Goal: Task Accomplishment & Management: Manage account settings

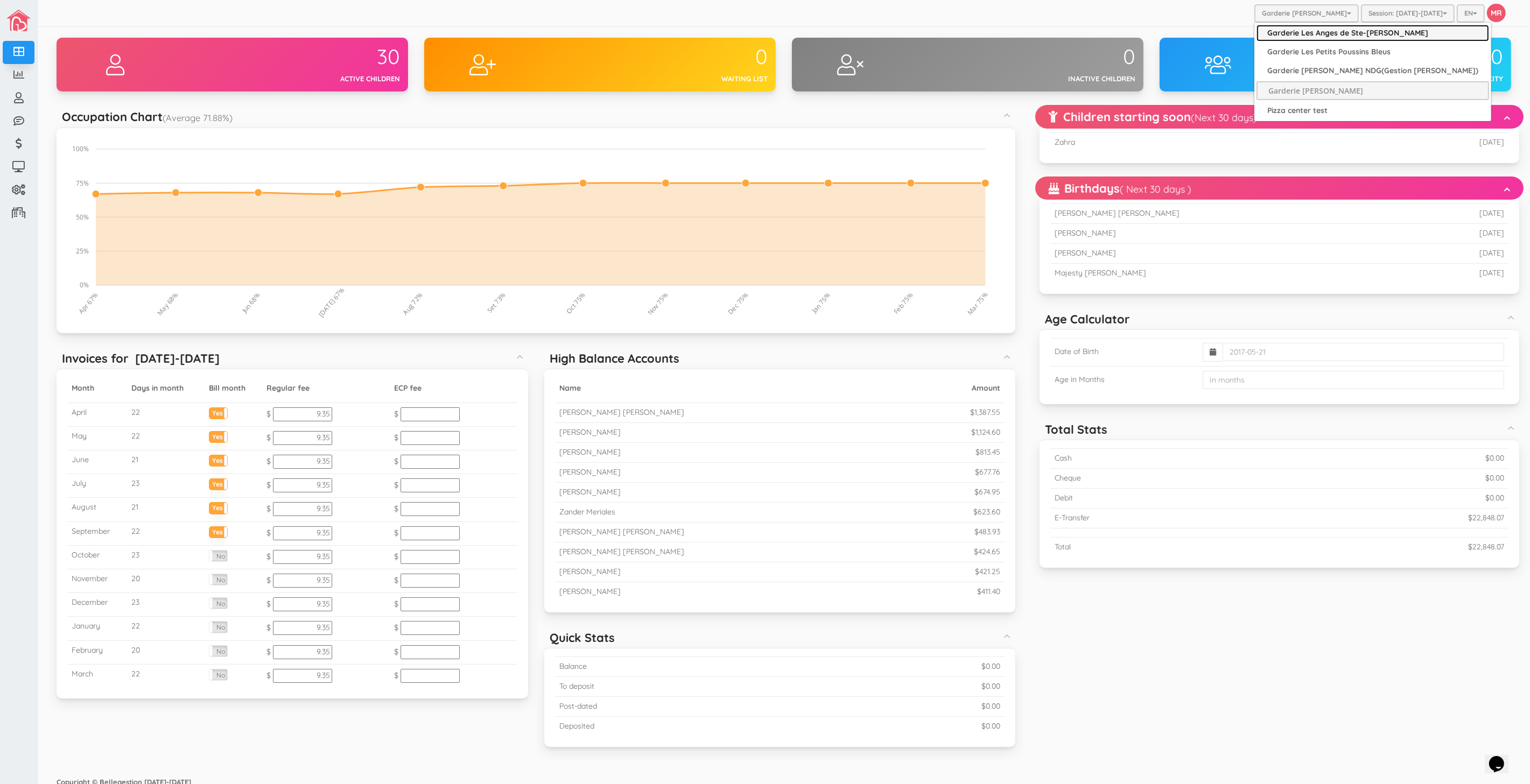
click at [1343, 36] on link "Garderie Les Anges de Ste-[PERSON_NAME]" at bounding box center [1372, 33] width 232 height 16
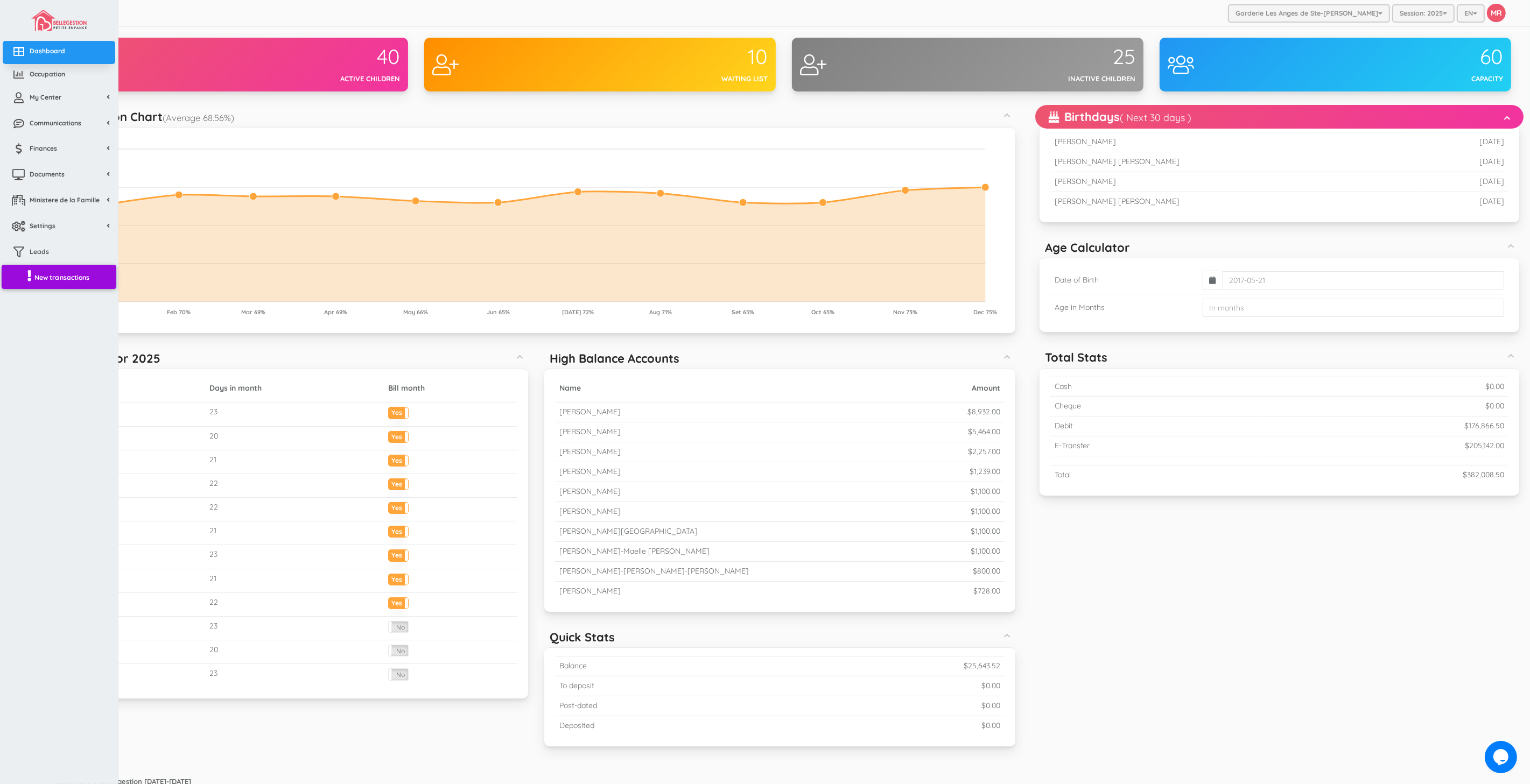
click at [65, 278] on span "New transactions" at bounding box center [61, 277] width 55 height 9
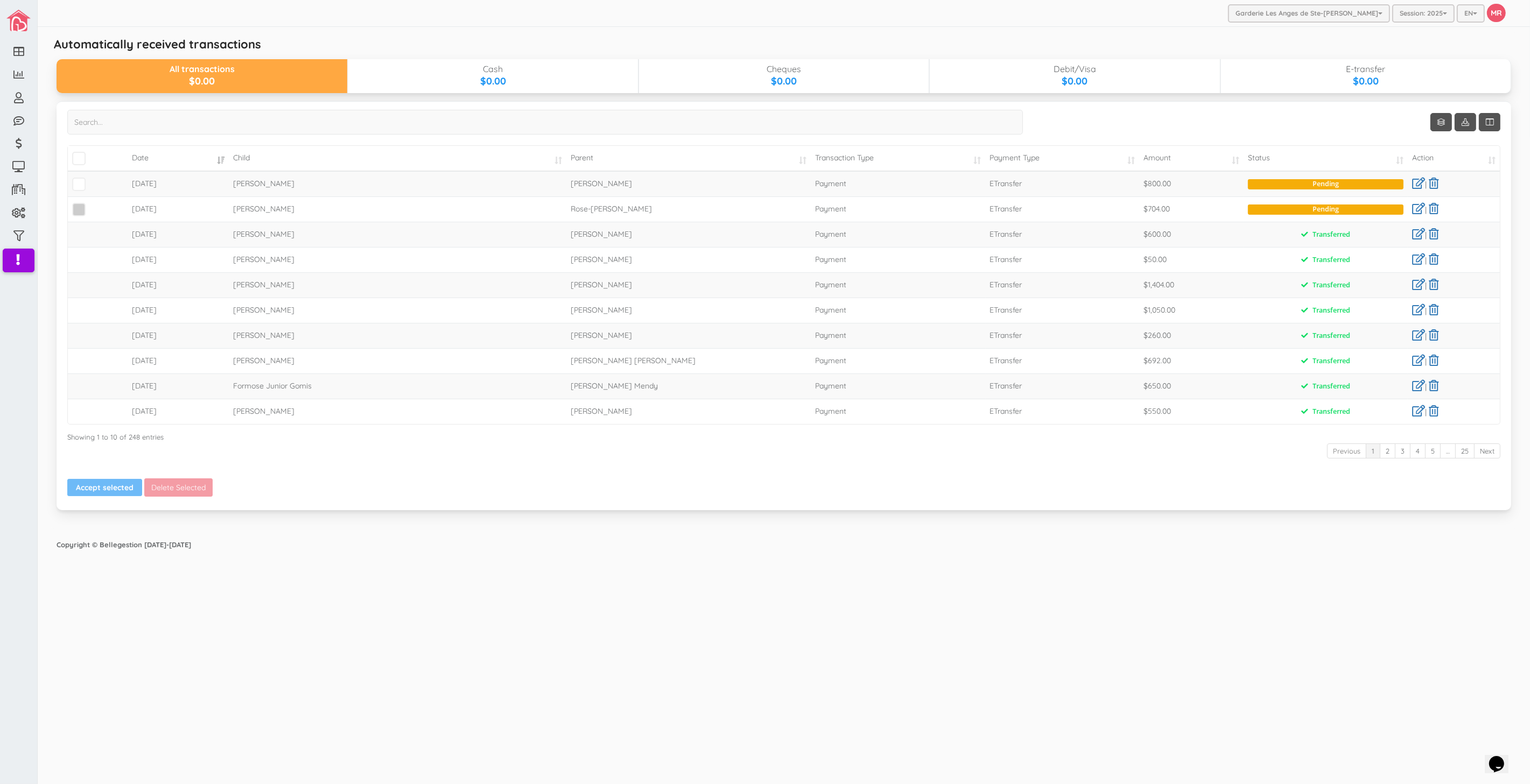
click at [84, 213] on span at bounding box center [79, 209] width 14 height 14
click at [91, 205] on input "checkbox" at bounding box center [91, 205] width 0 height 0
click at [83, 192] on td at bounding box center [98, 184] width 60 height 25
click at [80, 186] on span at bounding box center [79, 184] width 14 height 14
click at [91, 180] on input "checkbox" at bounding box center [91, 180] width 0 height 0
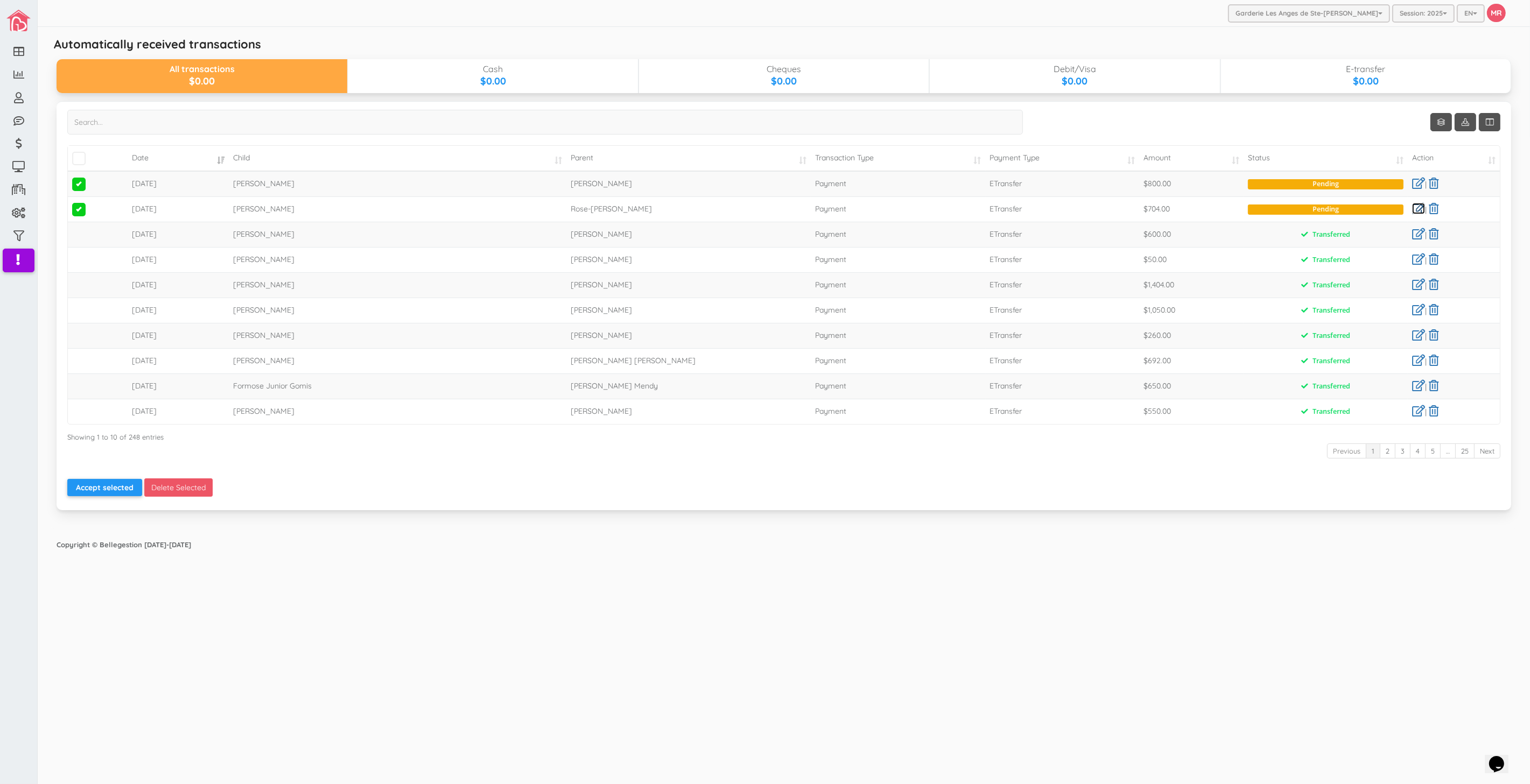
click at [1418, 204] on link at bounding box center [1418, 208] width 13 height 11
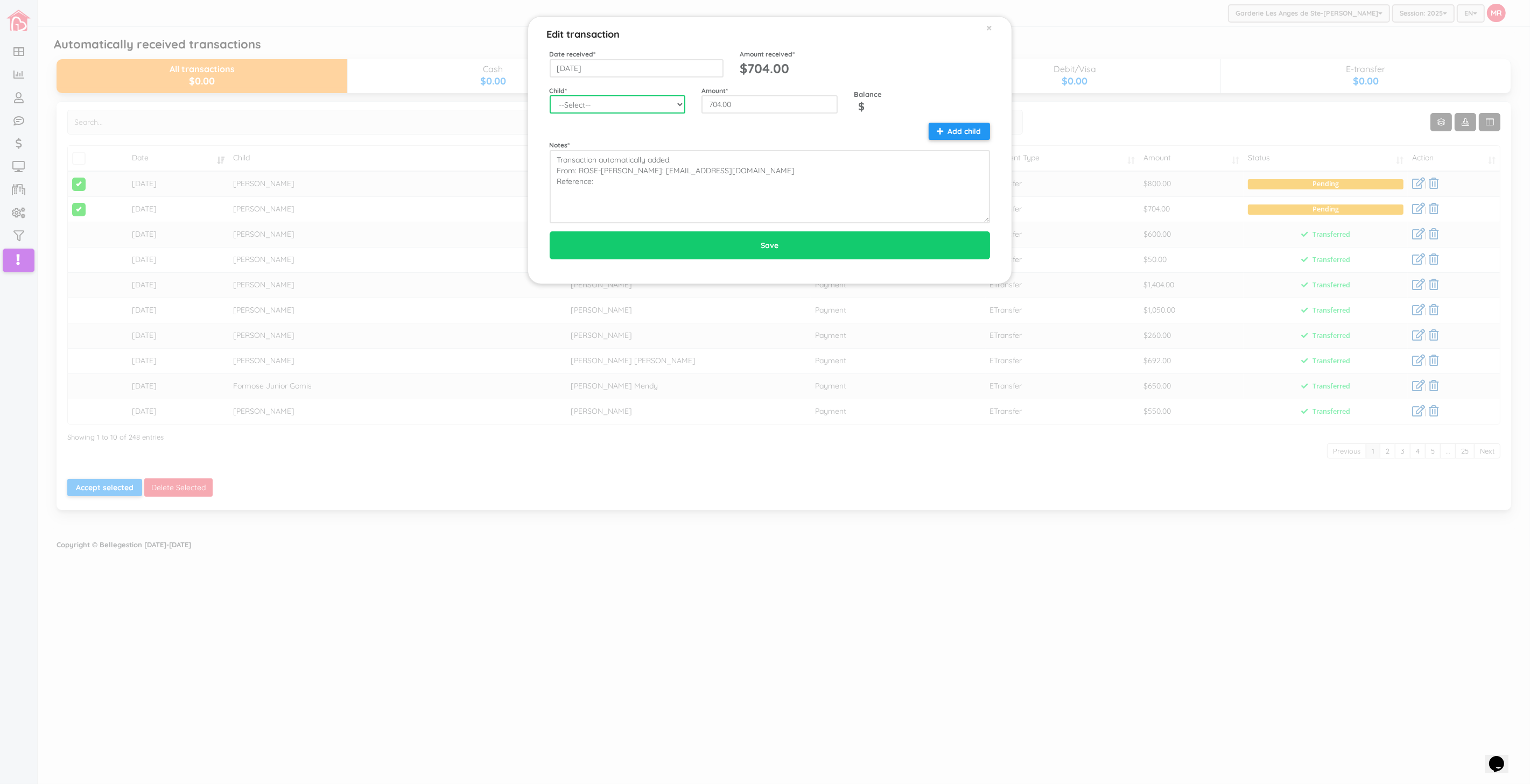
click at [626, 106] on select "--Select-- Aaliyah-Rose Fievre-Rene Alaz Keskin Alianna-Jo Quintal Alice Pellet…" at bounding box center [618, 104] width 137 height 18
select select "1274"
click at [550, 95] on select "--Select-- Aaliyah-Rose Fievre-Rene Alaz Keskin Alianna-Jo Quintal Alice Pellet…" at bounding box center [618, 104] width 137 height 18
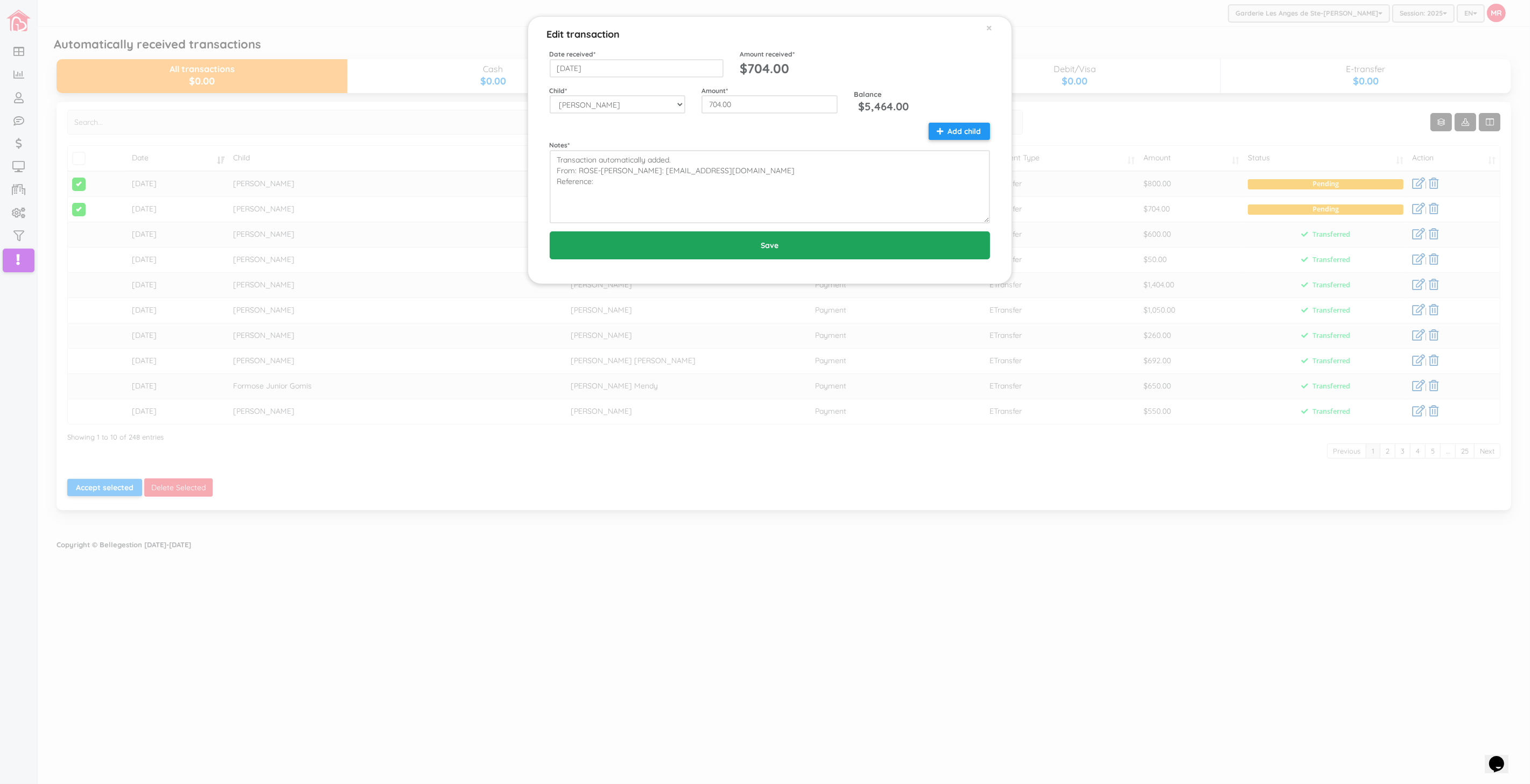
click at [728, 250] on input "Save" at bounding box center [770, 245] width 440 height 28
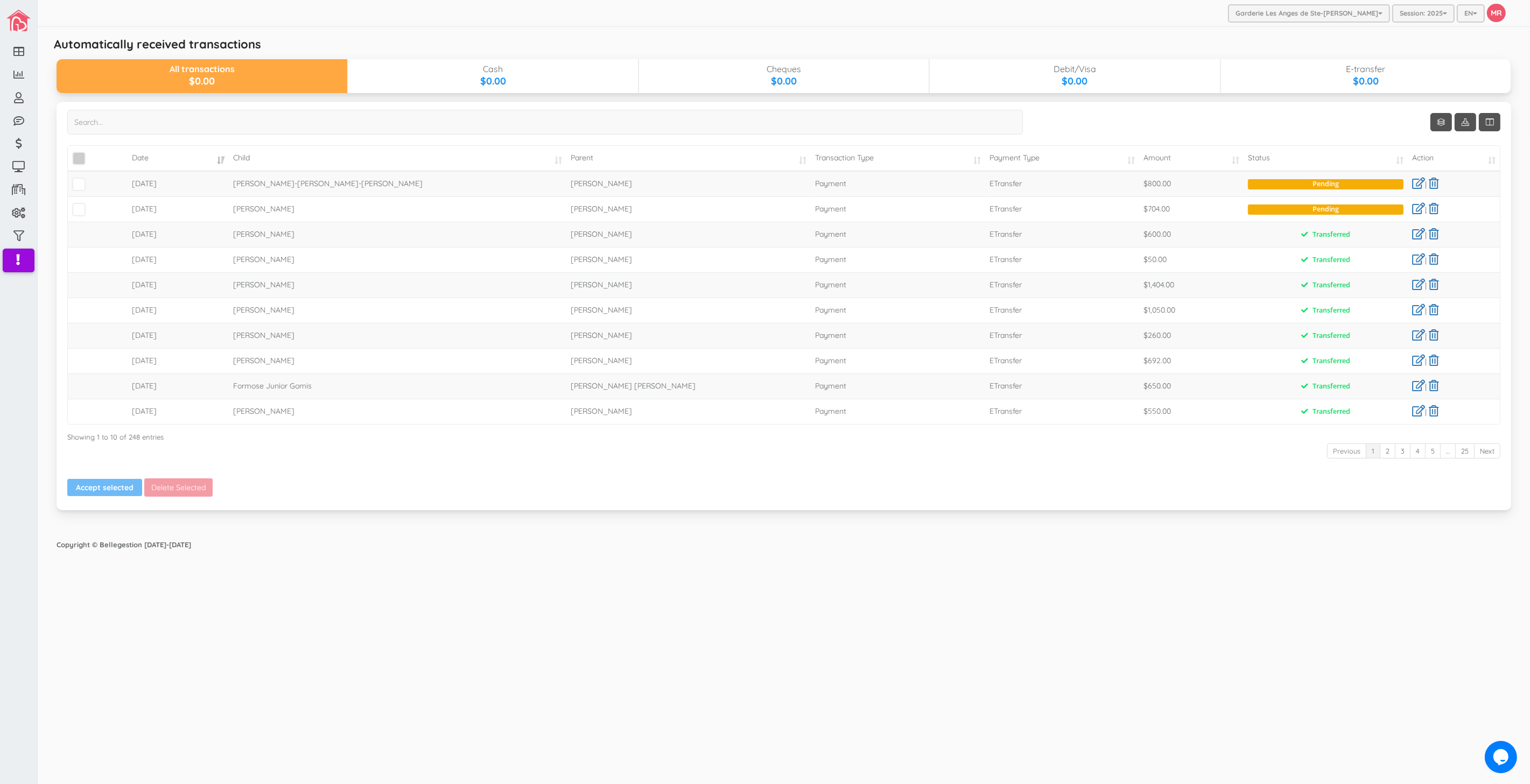
click at [77, 155] on span "\a\9\9\9\9\a\9\9\9\9\a\9\9\9\9\a\9\9\9\9\a\9\9\9" at bounding box center [79, 158] width 14 height 14
click at [91, 154] on input "\a\9\9\9\9\a\9\9\9\9\a\9\9\9\9\a\9\9\9\9\a\9\9\9" at bounding box center [91, 154] width 0 height 0
click at [105, 486] on button "Accept selected" at bounding box center [104, 487] width 75 height 17
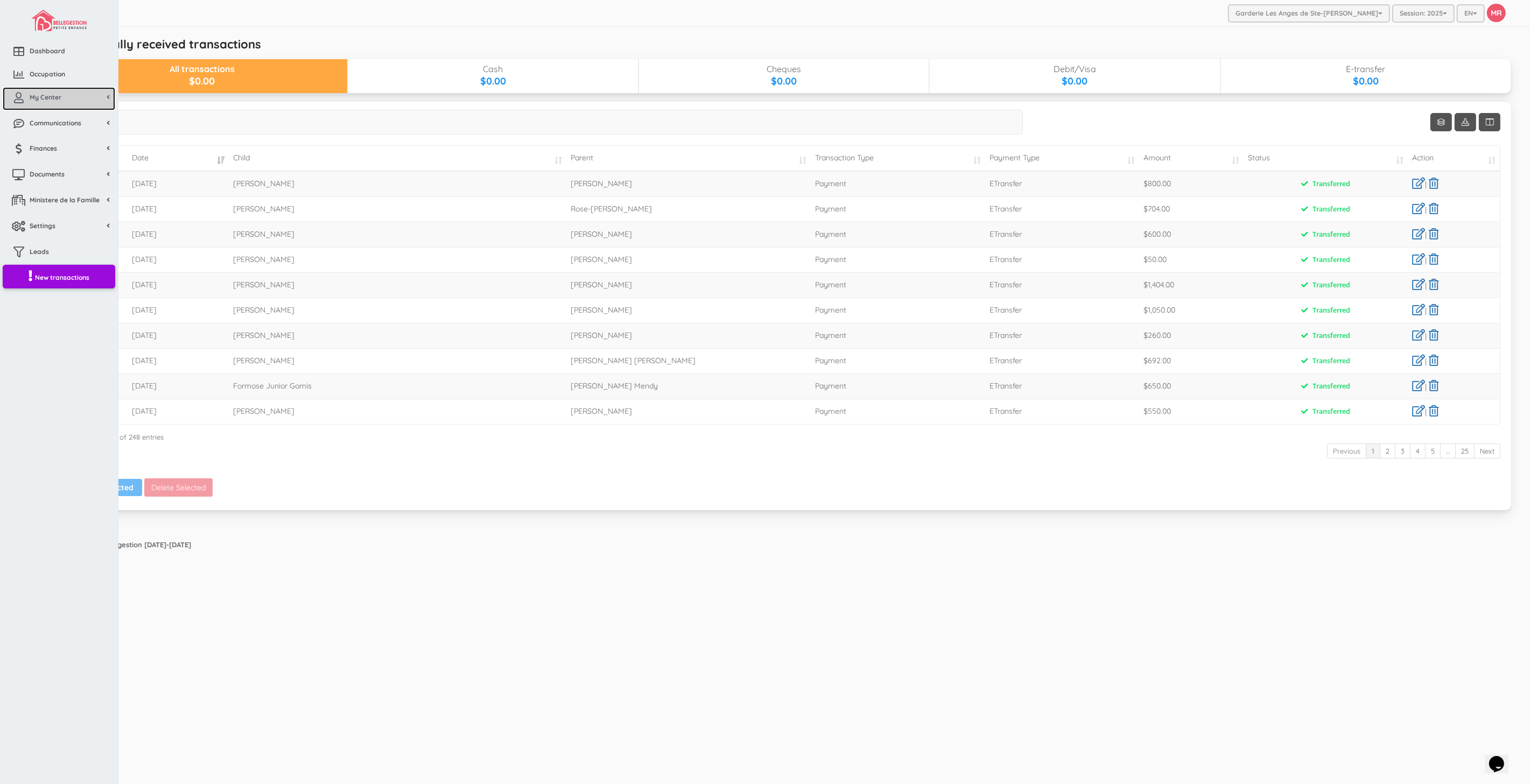
click at [33, 106] on link "My Center" at bounding box center [59, 99] width 112 height 24
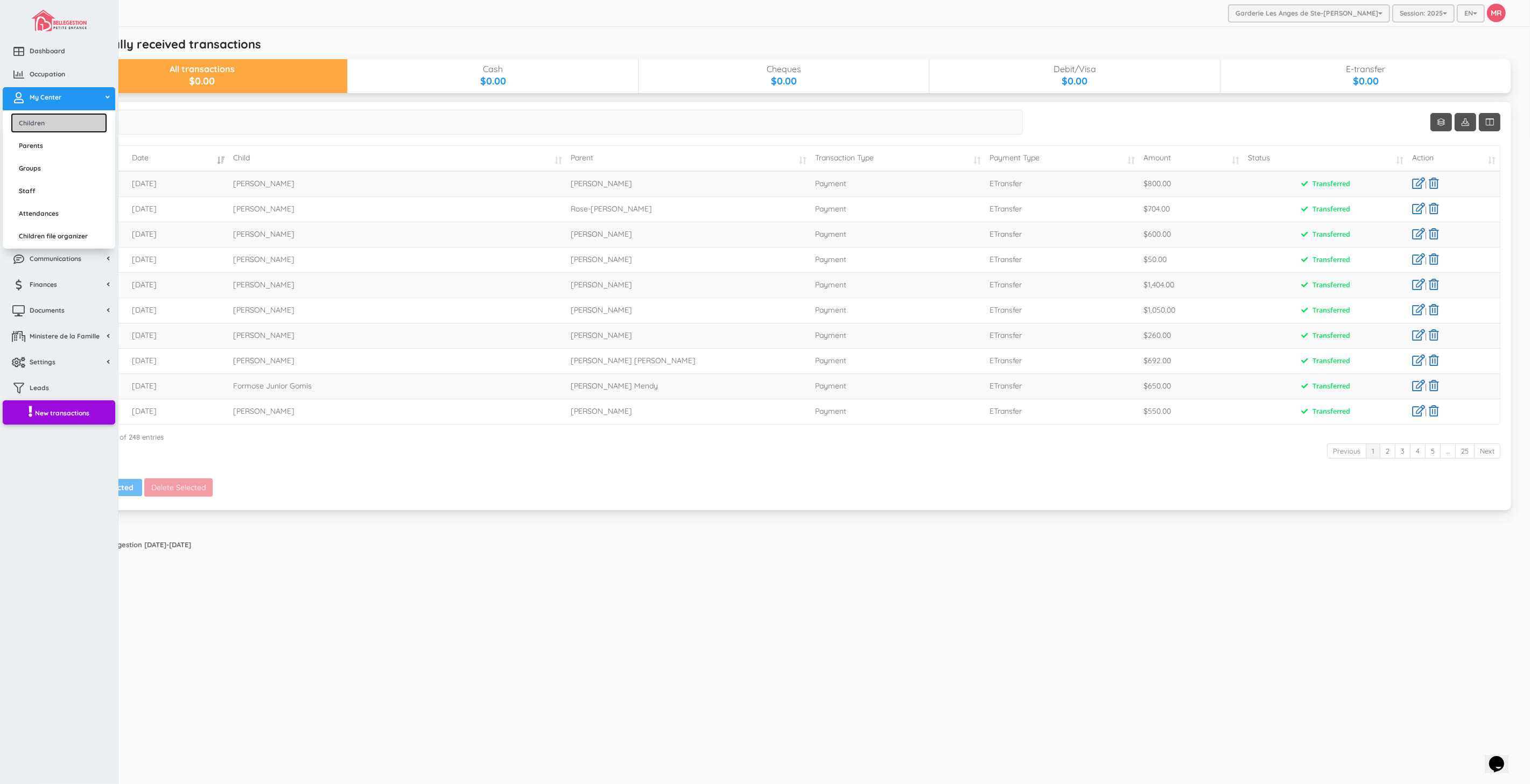
click at [33, 120] on link "Children" at bounding box center [59, 123] width 97 height 20
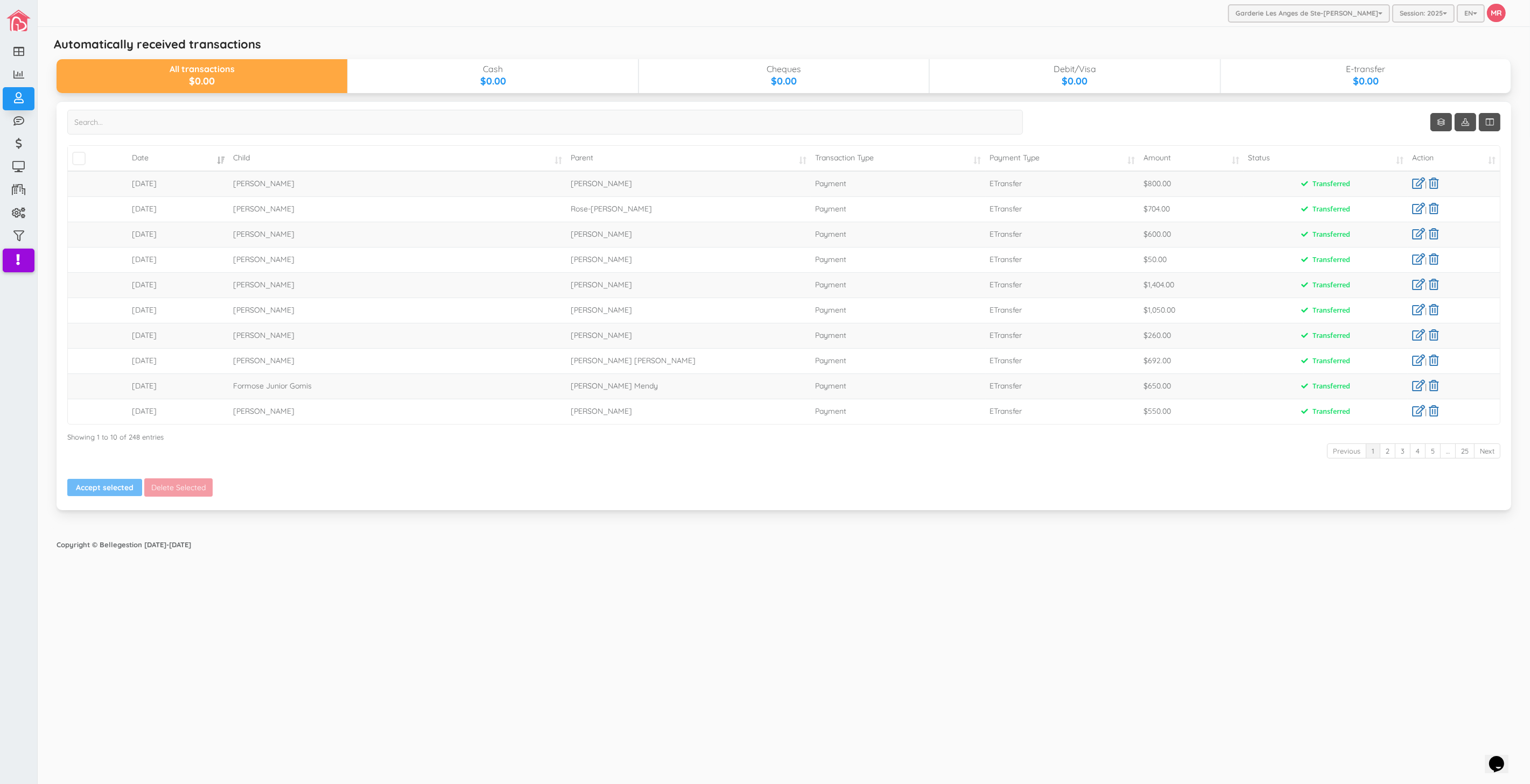
click at [1055, 5] on div "Garderie Les Anges de Ste-[PERSON_NAME] Garderie Les Anges de Ste-[PERSON_NAME]…" at bounding box center [784, 14] width 1492 height 27
